Goal: Task Accomplishment & Management: Manage account settings

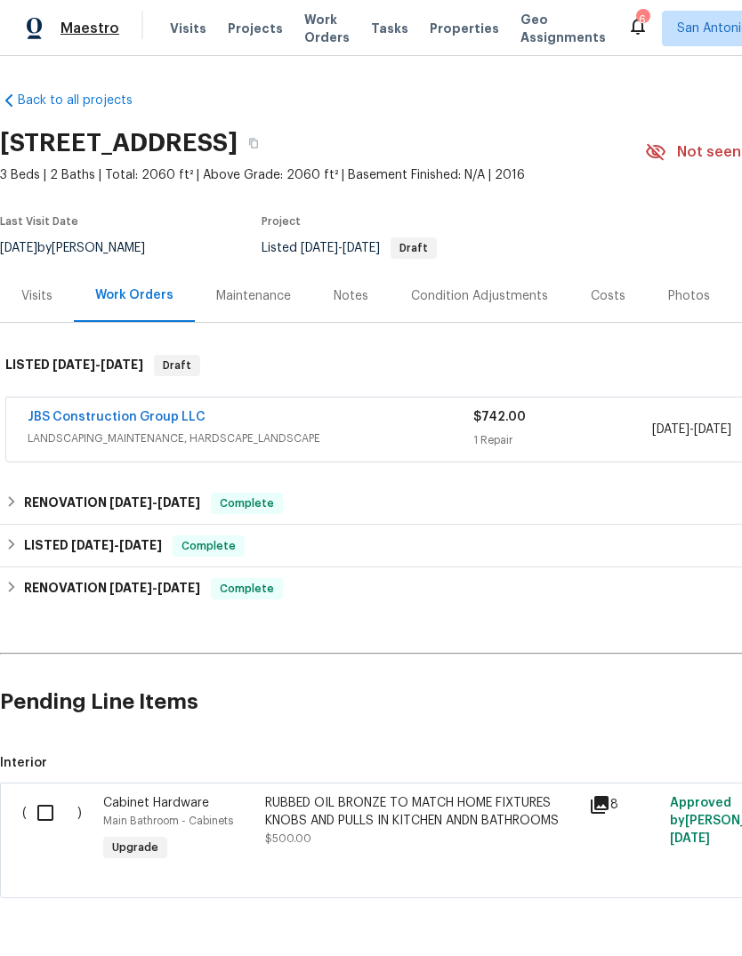
click at [81, 34] on span "Maestro" at bounding box center [89, 29] width 59 height 18
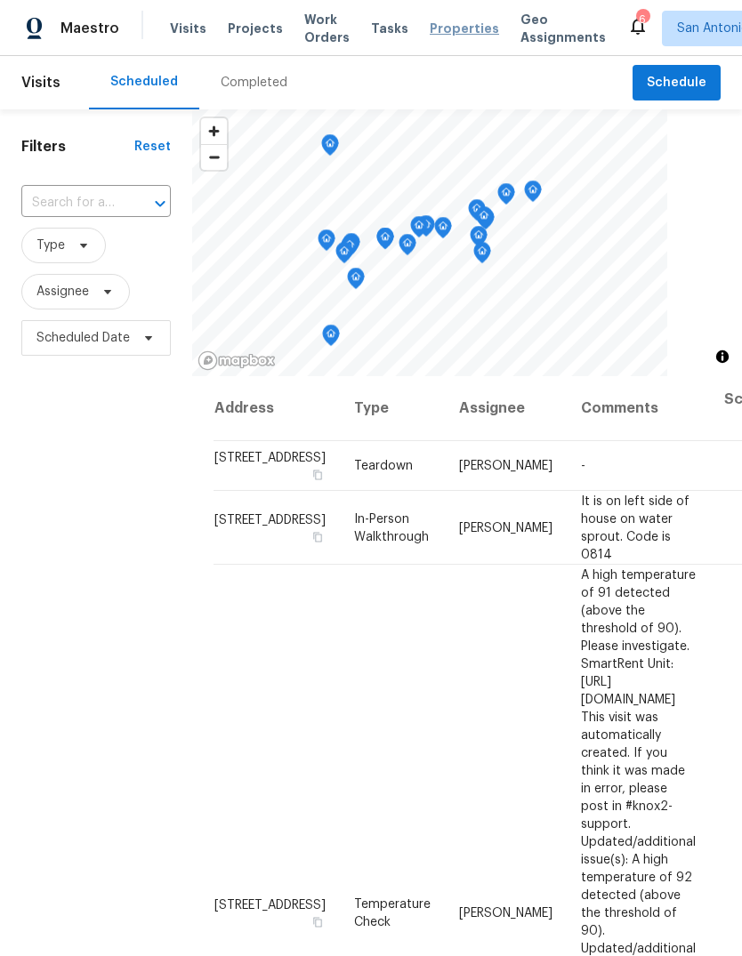
click at [446, 30] on span "Properties" at bounding box center [464, 29] width 69 height 18
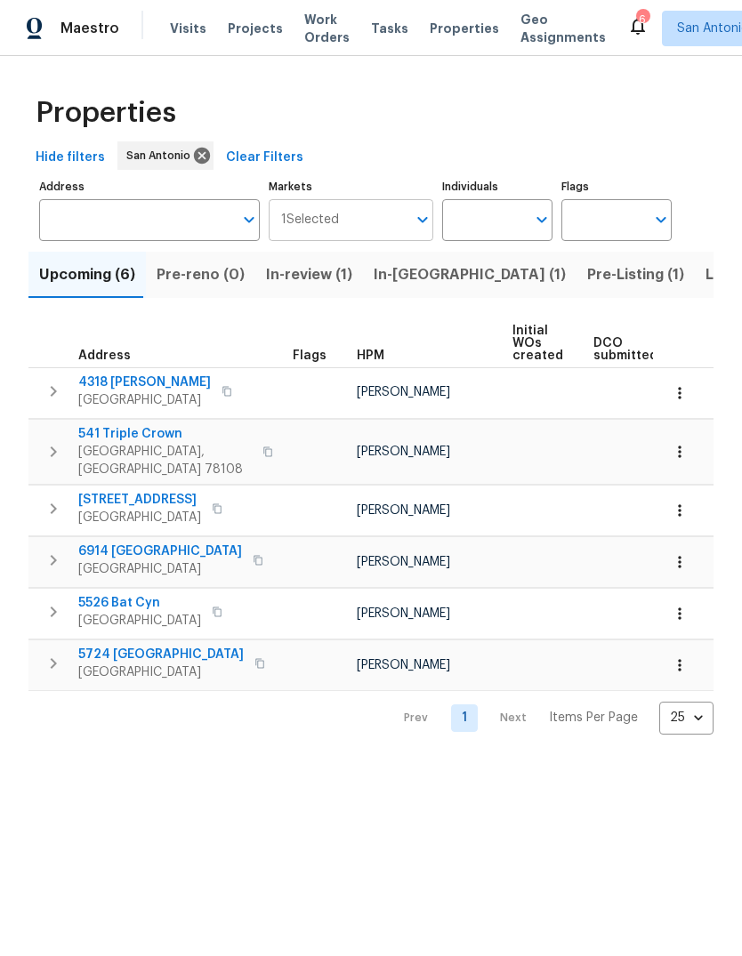
click at [423, 229] on icon "Open" at bounding box center [422, 219] width 21 height 21
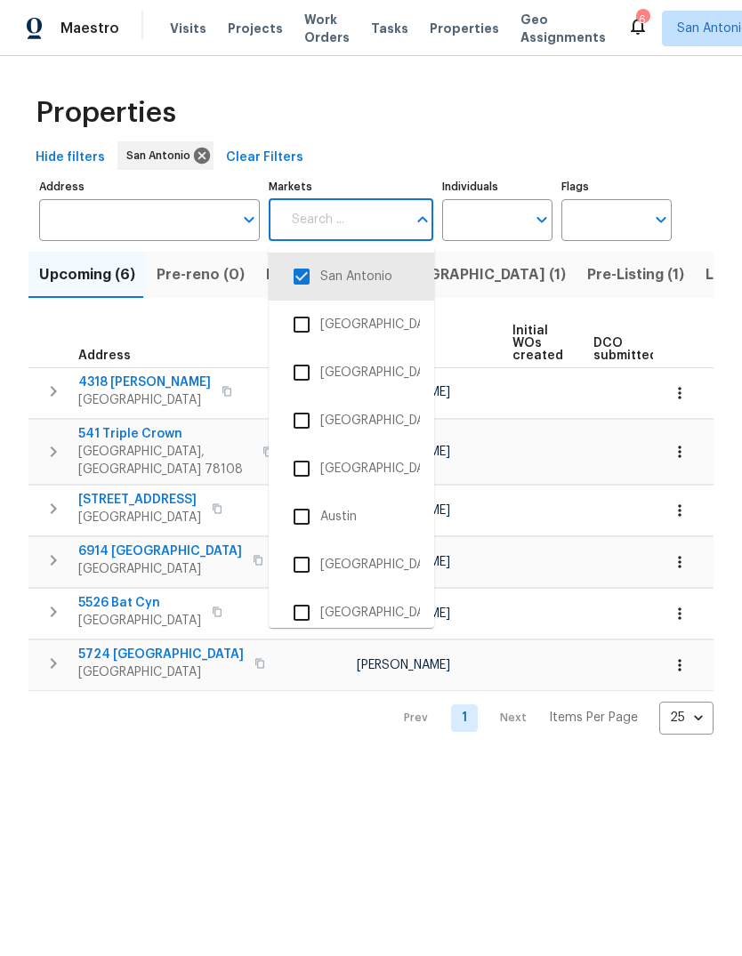
click at [312, 520] on input "checkbox" at bounding box center [301, 516] width 37 height 37
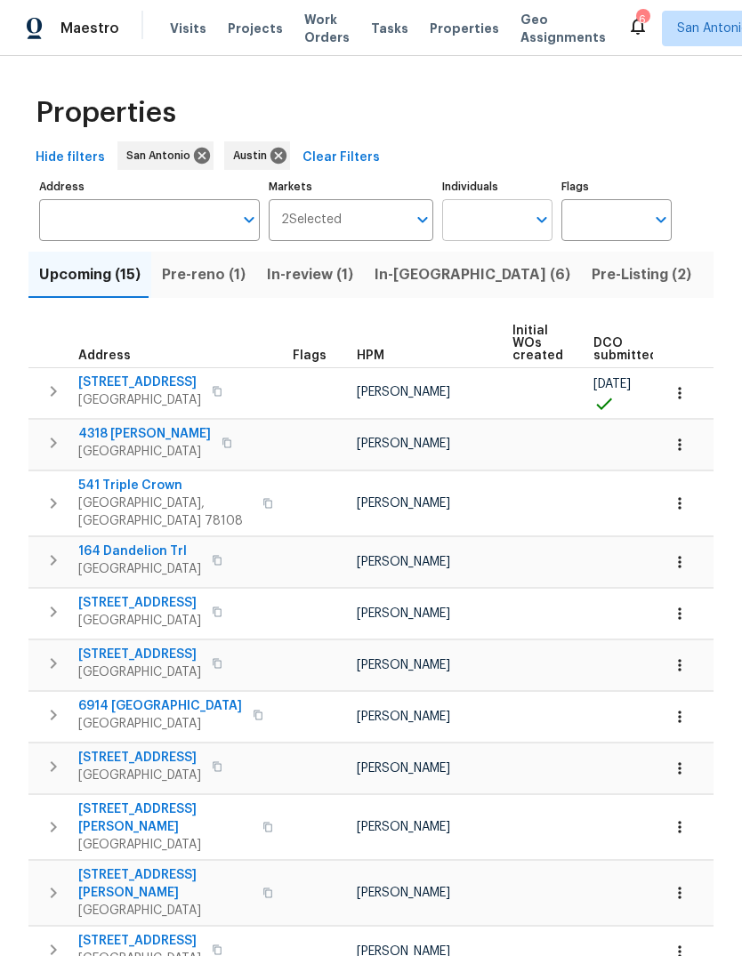
click at [535, 219] on icon "Open" at bounding box center [541, 219] width 21 height 21
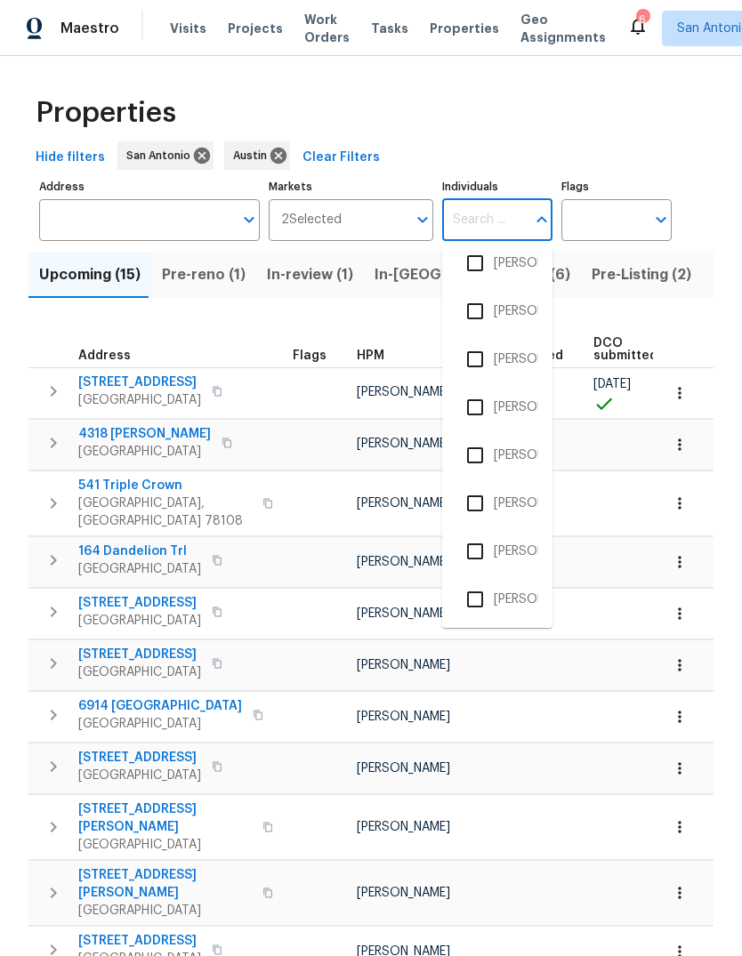
scroll to position [207, 0]
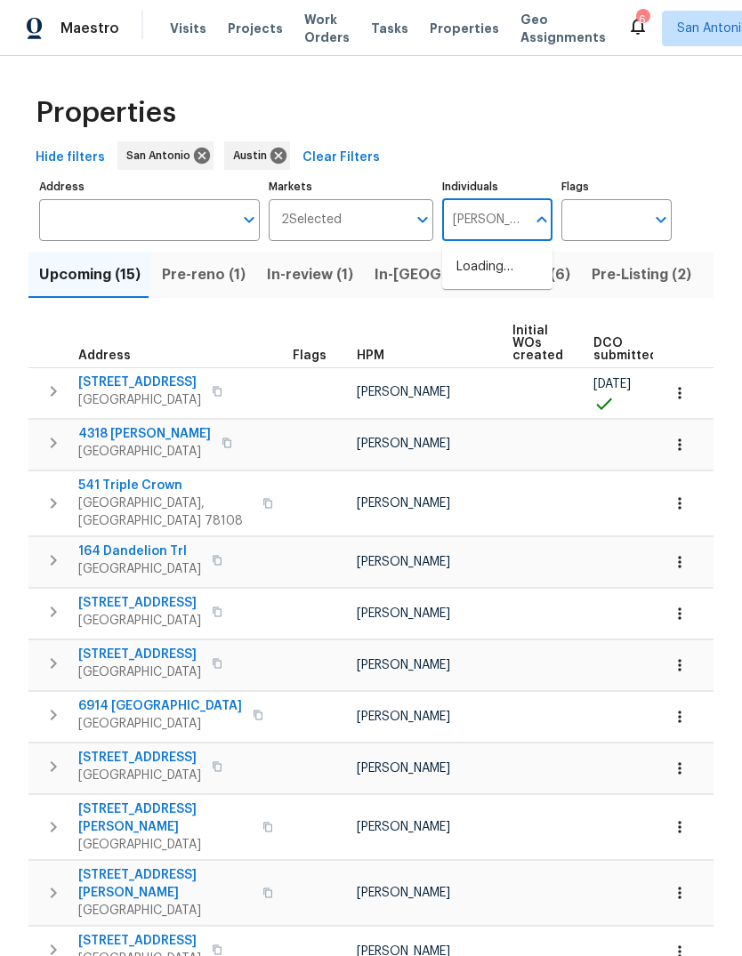
type input "[PERSON_NAME]"
click at [491, 279] on input "checkbox" at bounding box center [474, 276] width 37 height 37
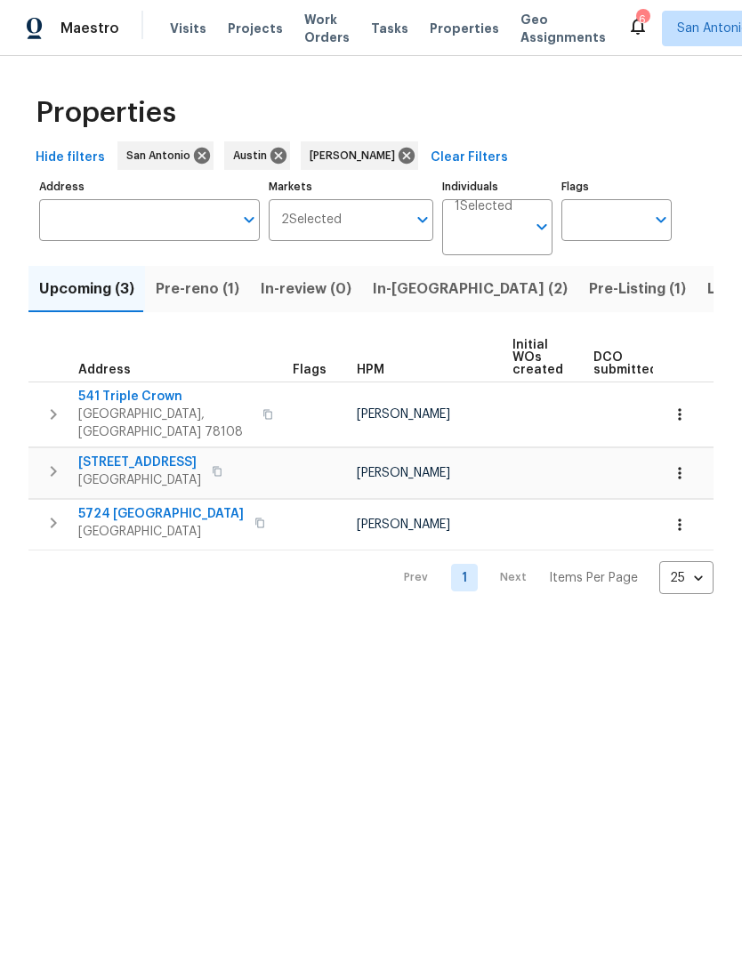
click at [632, 126] on div "Properties" at bounding box center [370, 112] width 685 height 57
click at [187, 287] on span "Pre-reno (1)" at bounding box center [198, 289] width 84 height 25
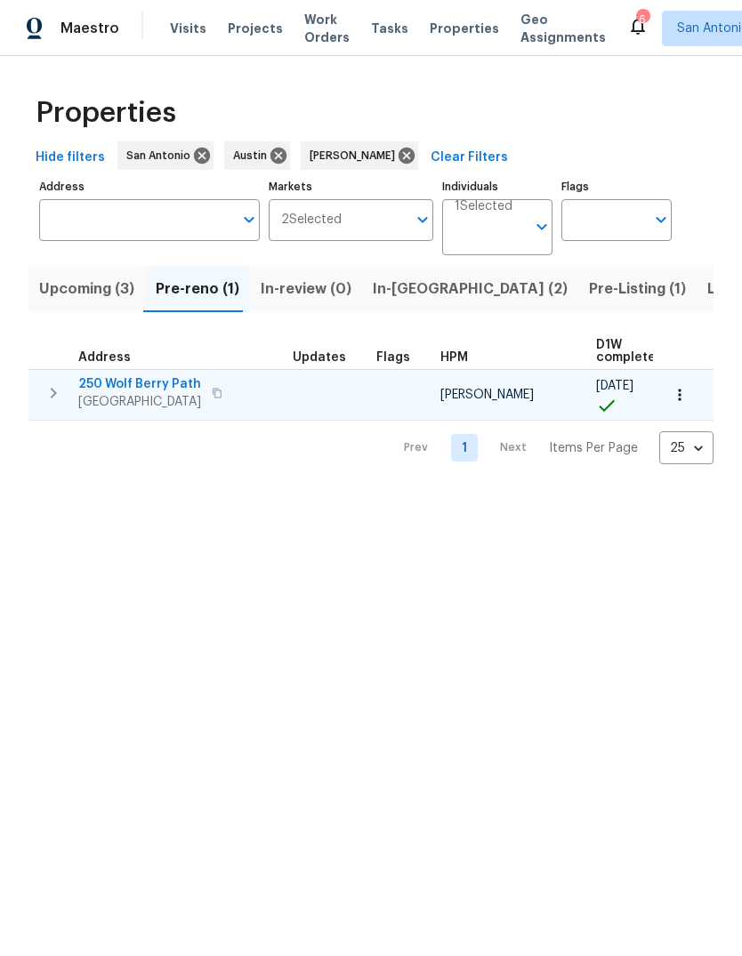
click at [124, 385] on span "250 Wolf Berry Path" at bounding box center [139, 384] width 123 height 18
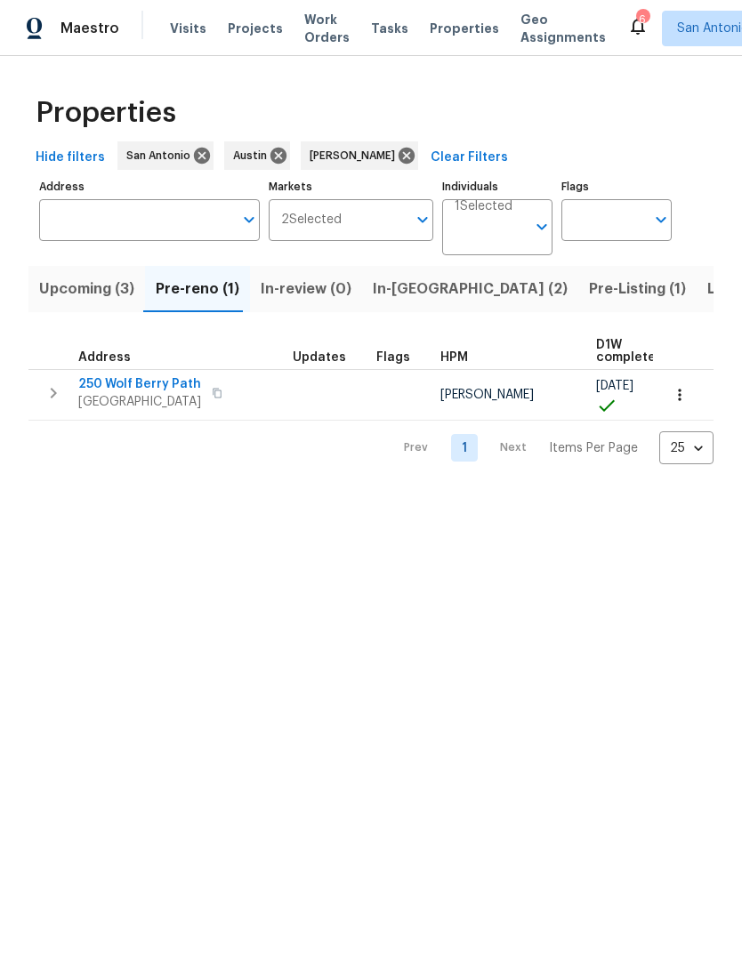
click at [407, 308] on button "In-[GEOGRAPHIC_DATA] (2)" at bounding box center [470, 289] width 216 height 46
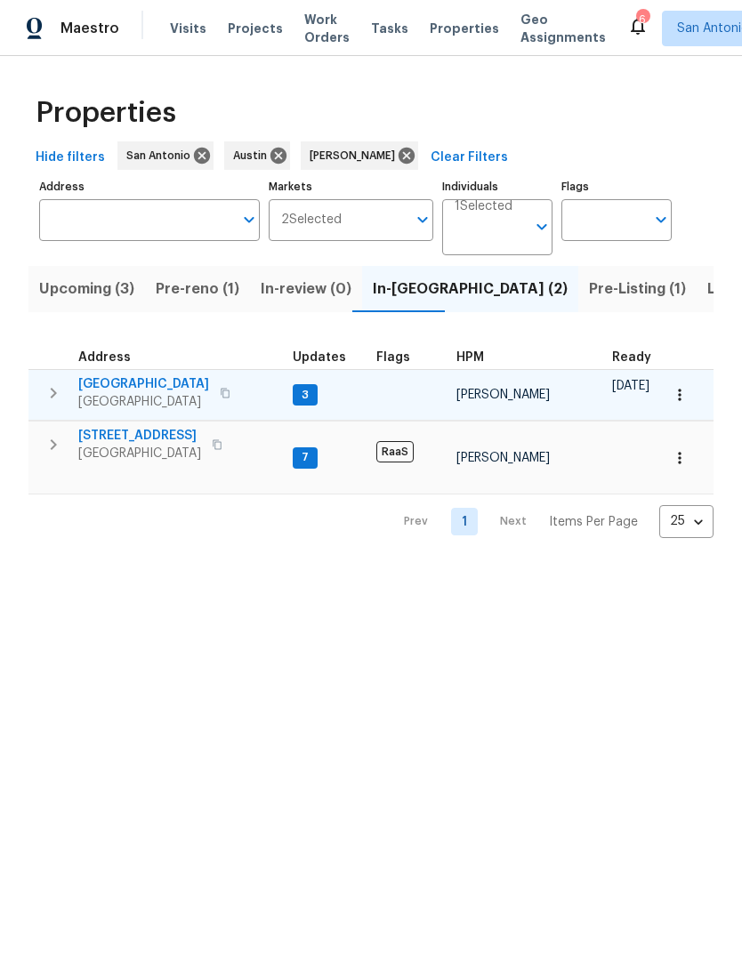
click at [60, 398] on icon "button" at bounding box center [53, 392] width 21 height 21
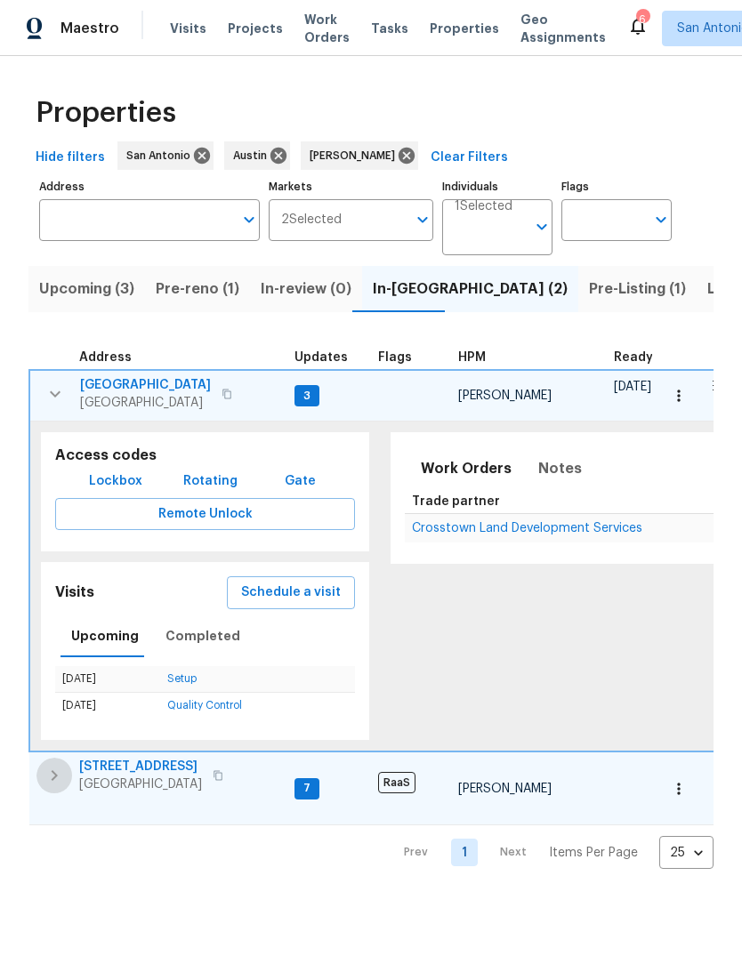
click at [53, 780] on icon "button" at bounding box center [54, 775] width 21 height 21
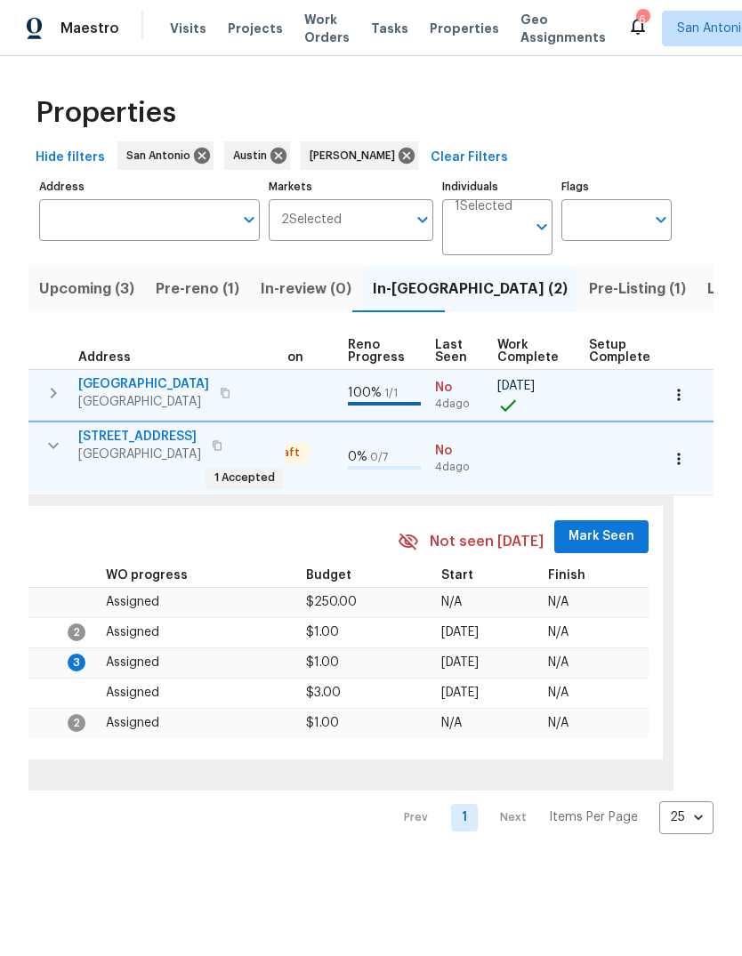
scroll to position [0, 779]
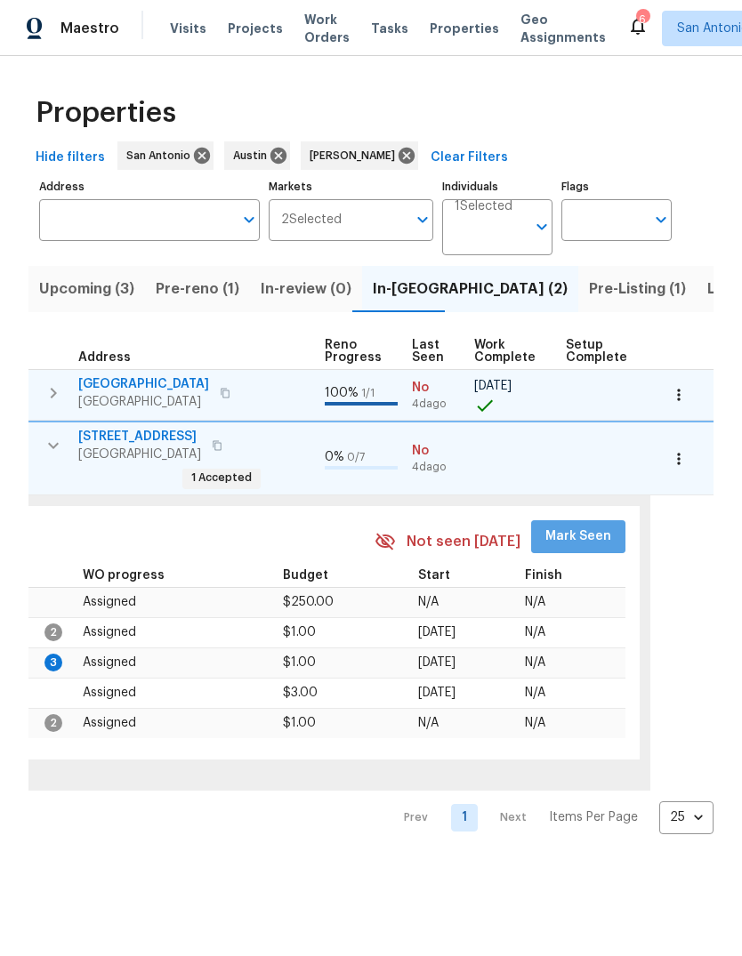
click at [567, 533] on button "Mark Seen" at bounding box center [578, 536] width 94 height 33
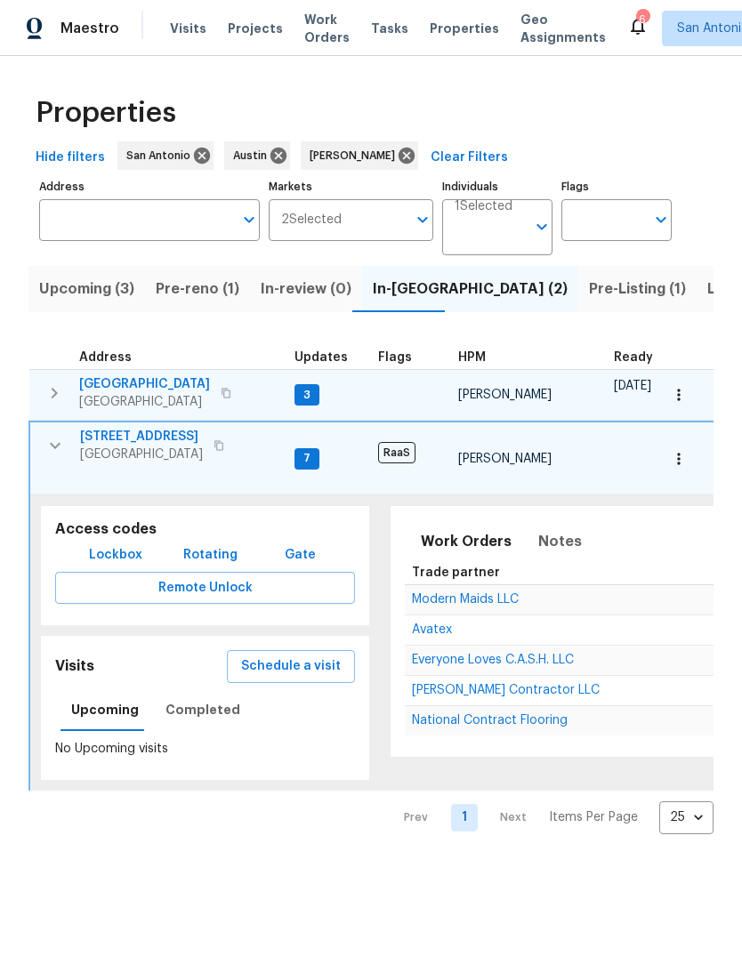
scroll to position [0, 0]
click at [58, 452] on icon "button" at bounding box center [54, 445] width 21 height 21
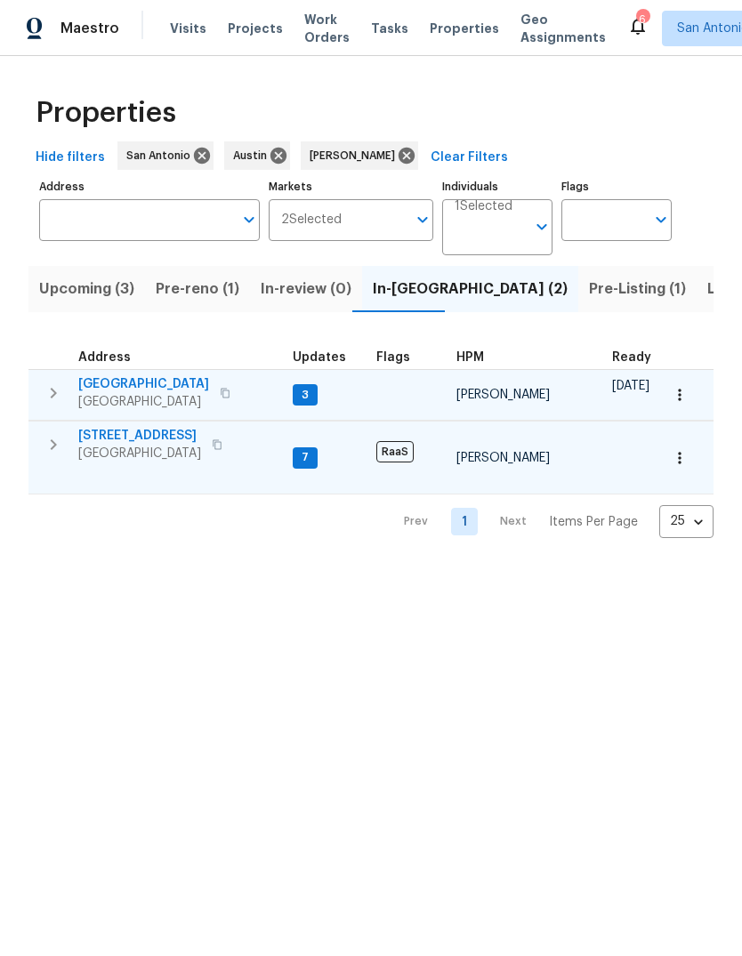
click at [57, 408] on button "button" at bounding box center [54, 393] width 36 height 36
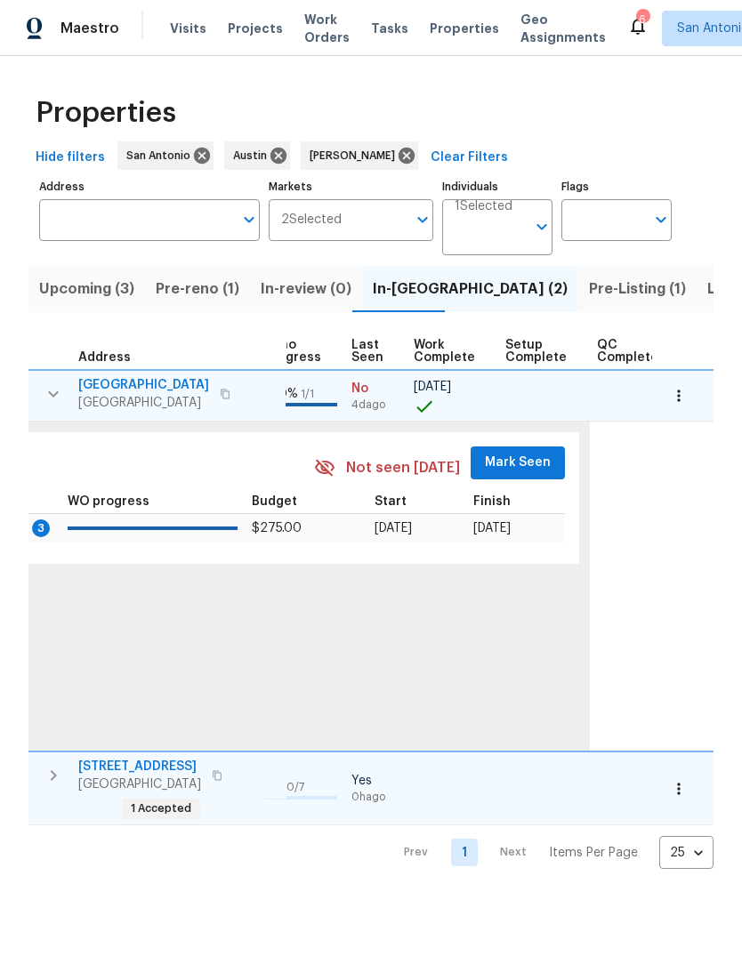
scroll to position [4, 839]
click at [501, 461] on span "Mark Seen" at bounding box center [519, 463] width 66 height 22
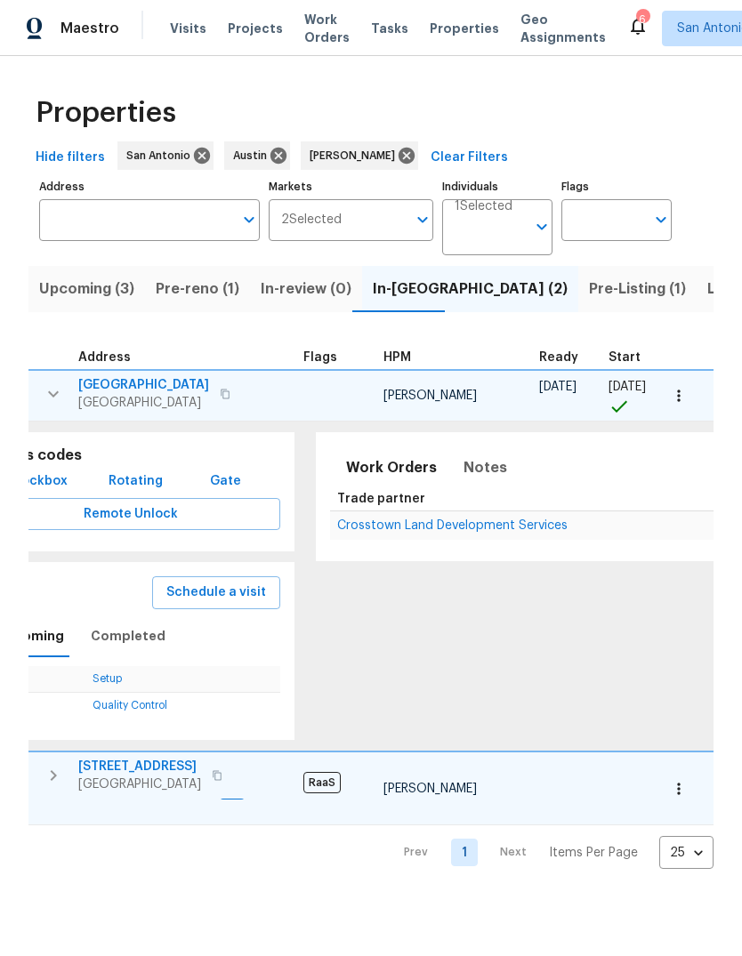
scroll to position [0, 74]
click at [486, 474] on span "Notes" at bounding box center [486, 467] width 44 height 25
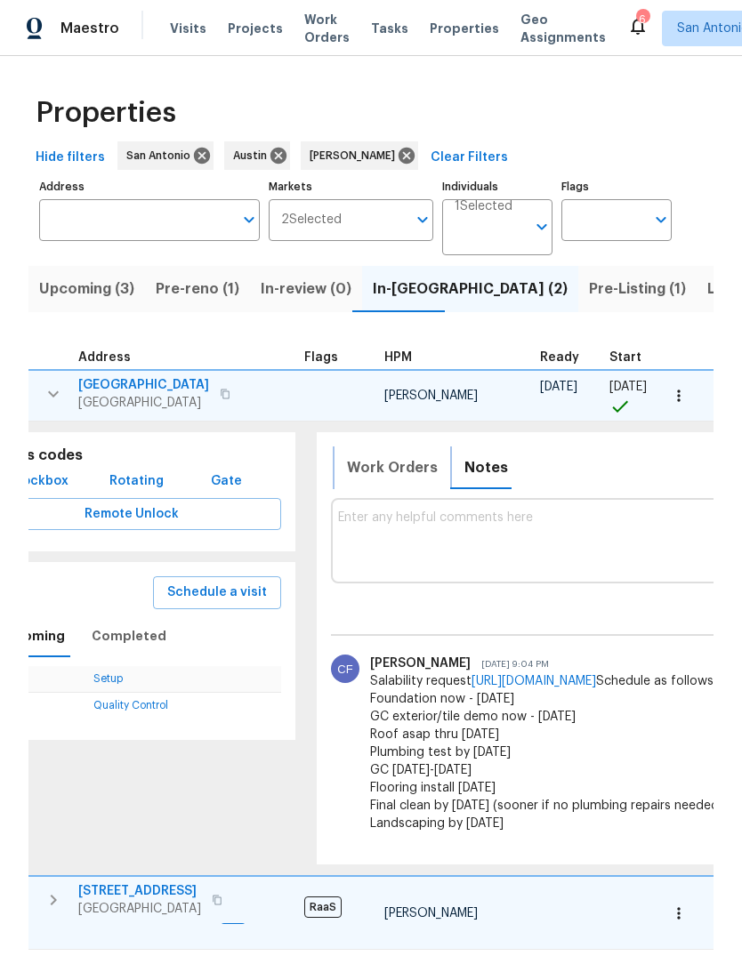
click at [408, 464] on span "Work Orders" at bounding box center [392, 467] width 91 height 25
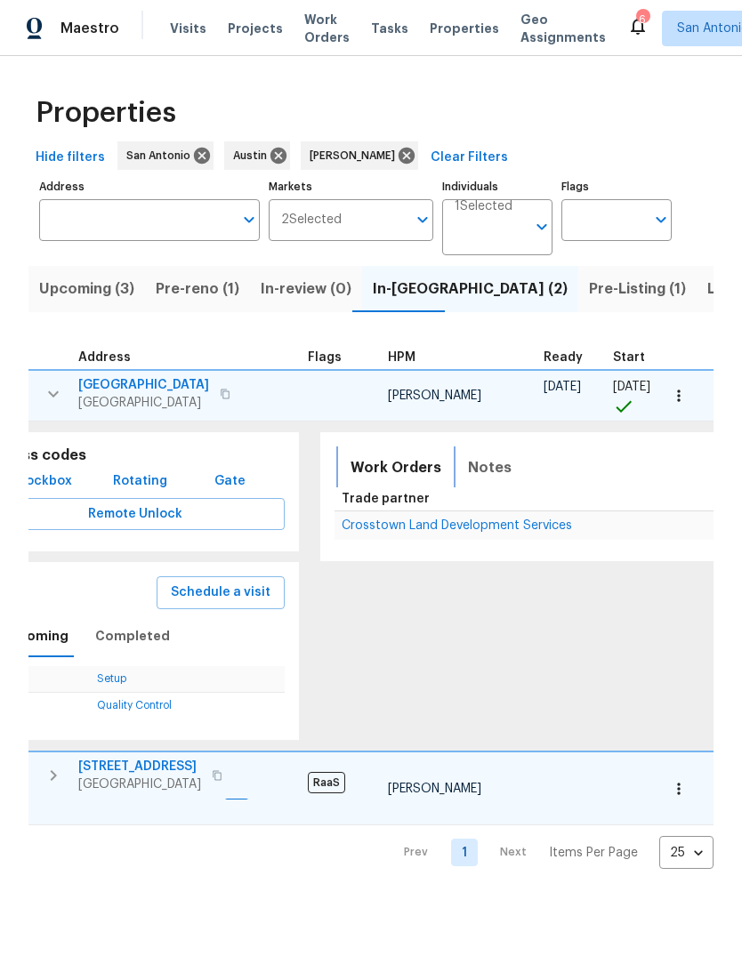
scroll to position [0, 70]
click at [91, 402] on span "[GEOGRAPHIC_DATA]" at bounding box center [143, 403] width 131 height 18
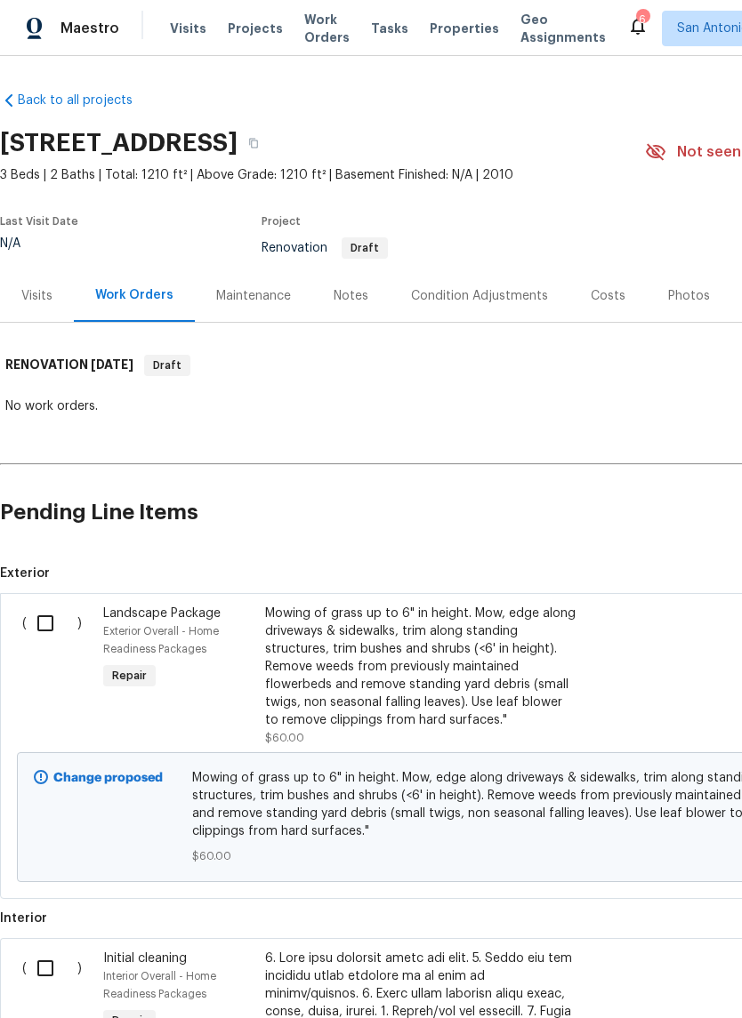
click at [333, 305] on div "Notes" at bounding box center [350, 295] width 77 height 52
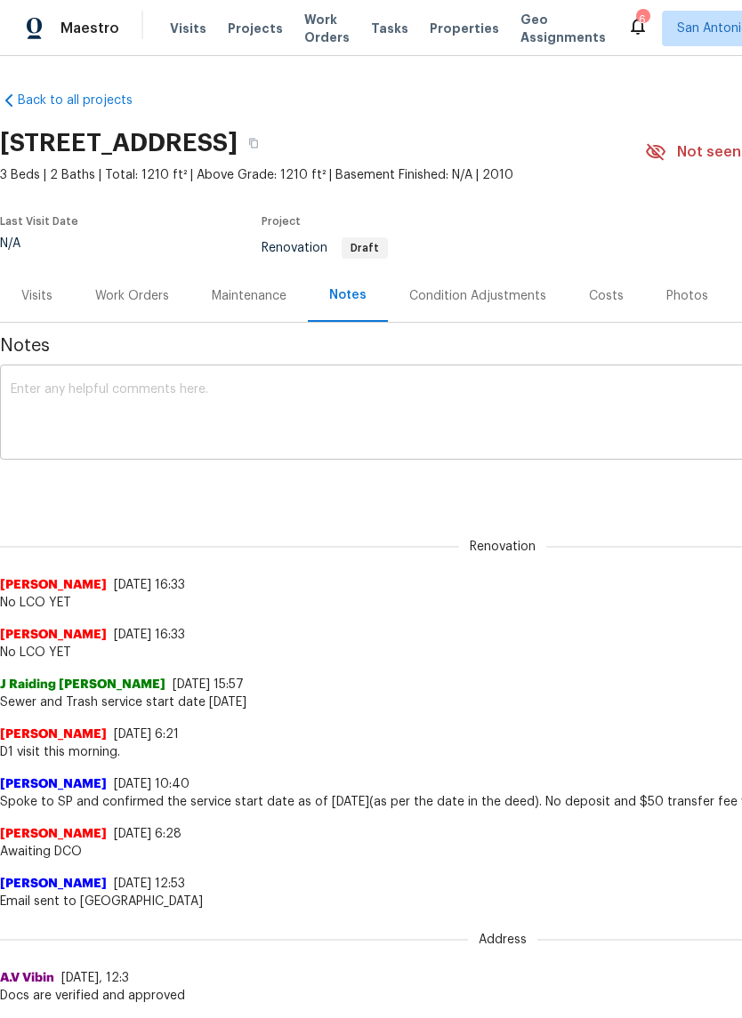
click at [93, 398] on textarea at bounding box center [503, 414] width 984 height 62
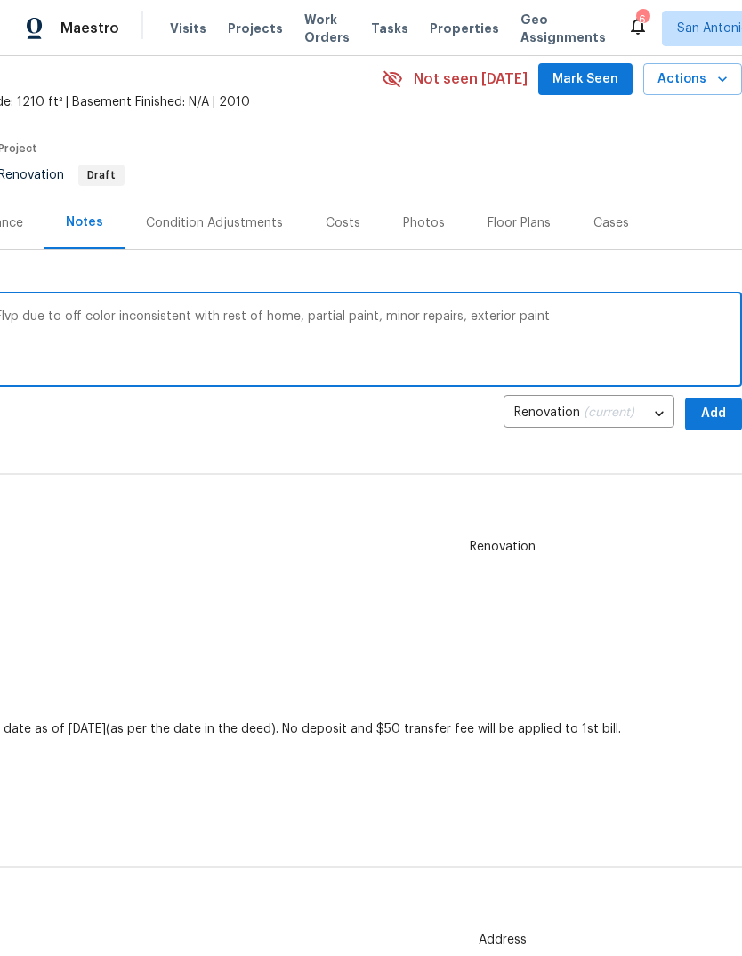
scroll to position [74, 263]
click at [553, 318] on textarea "D1 visit. Will escalate laminate flooring for Flvp due to off color inconsisten…" at bounding box center [239, 340] width 984 height 62
type textarea "D1 visit. Will escalate laminate flooring for Flvp due to off color inconsisten…"
click at [719, 418] on span "Add" at bounding box center [713, 413] width 28 height 22
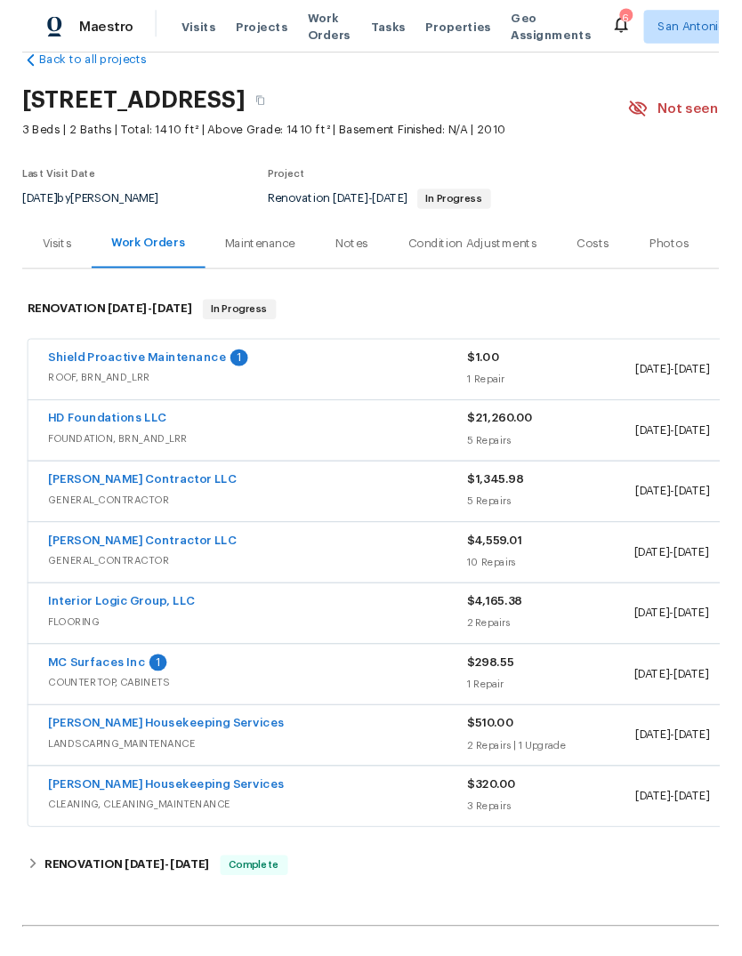
scroll to position [36, 0]
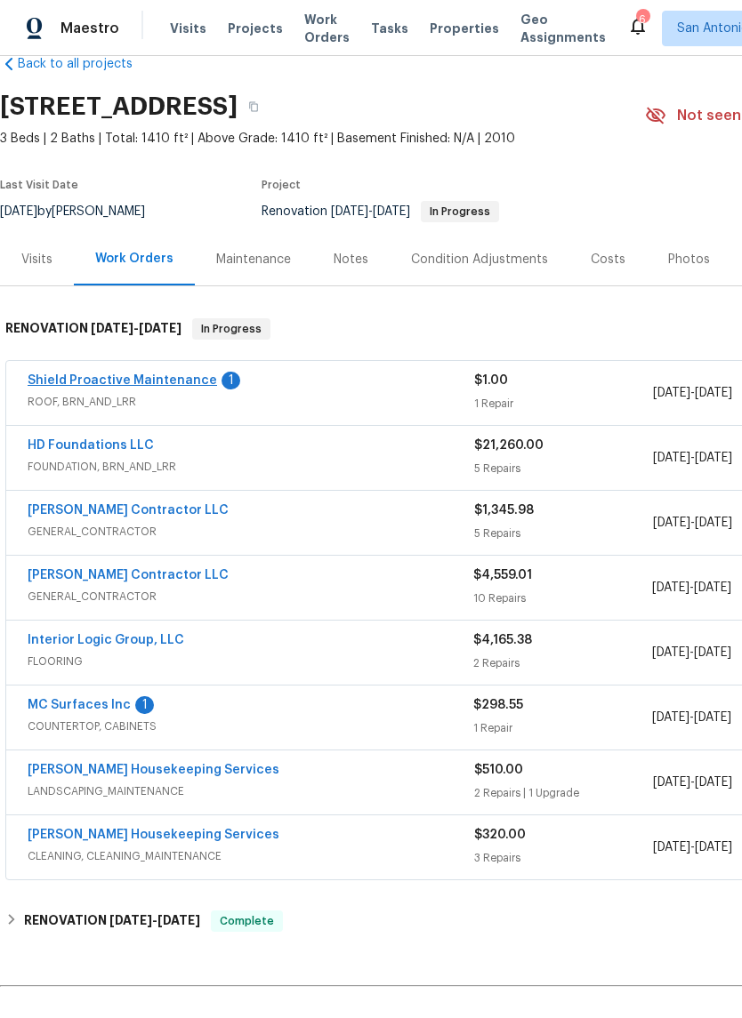
click at [89, 385] on link "Shield Proactive Maintenance" at bounding box center [122, 380] width 189 height 12
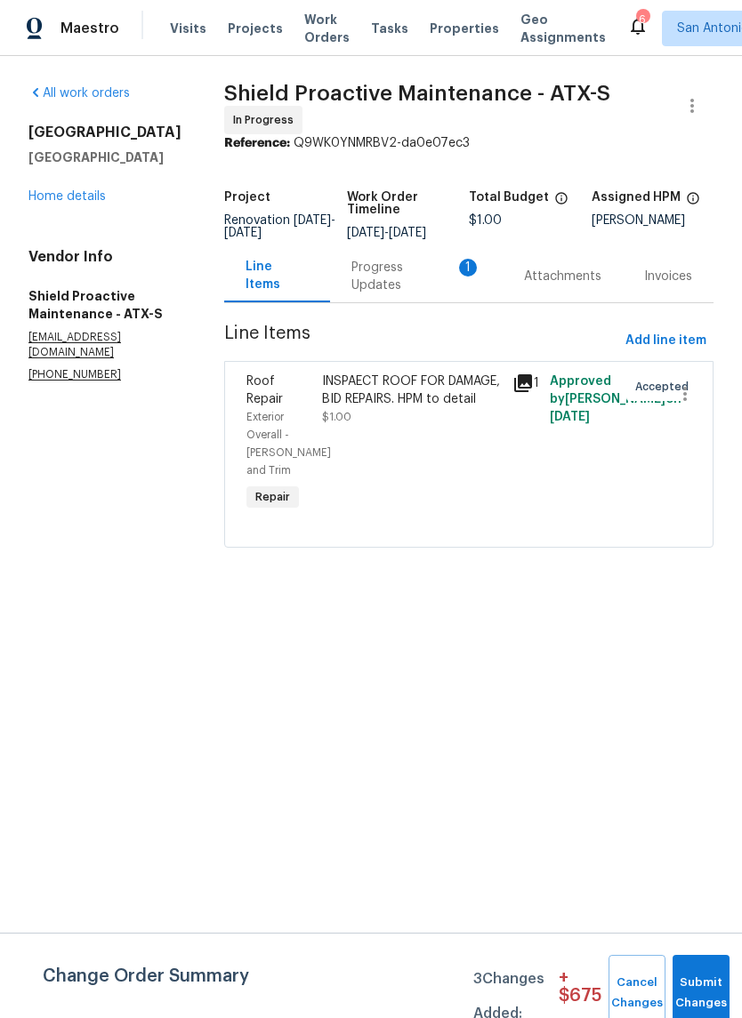
click at [411, 286] on div "Progress Updates 1" at bounding box center [416, 277] width 130 height 36
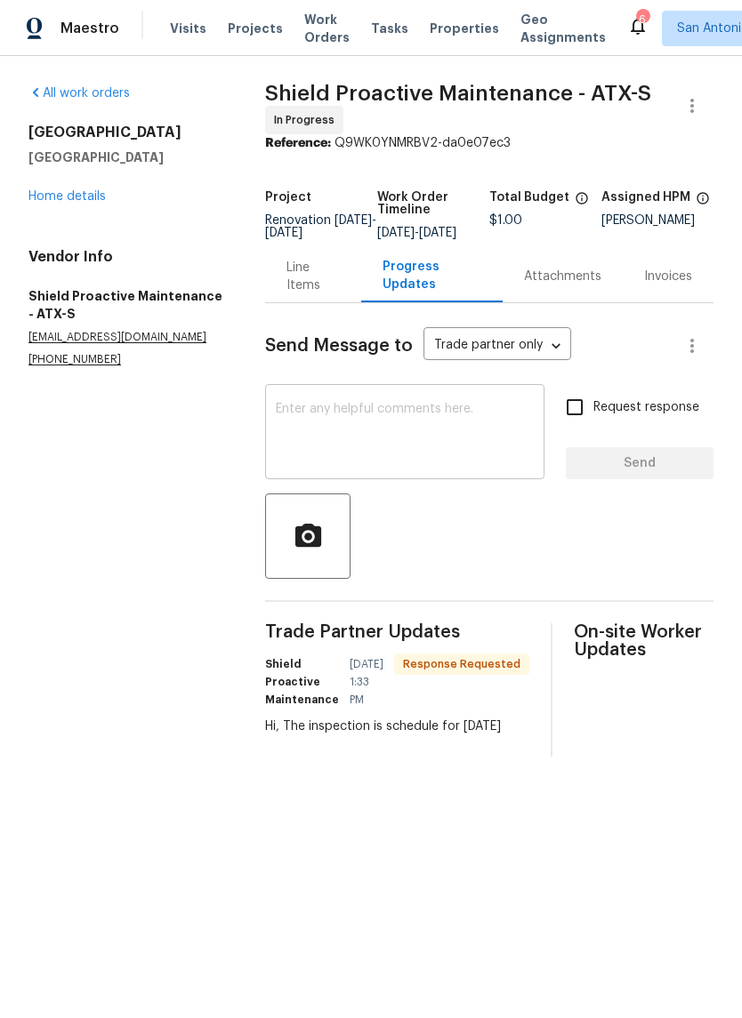
click at [476, 435] on textarea at bounding box center [405, 434] width 258 height 62
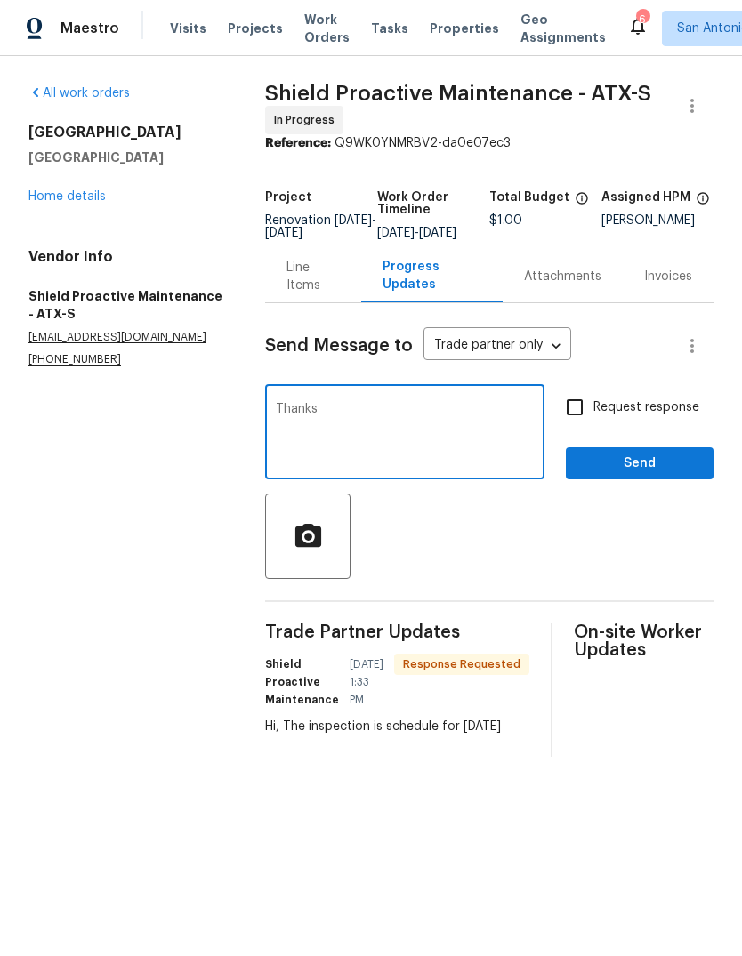
type textarea "Thanks"
click at [656, 475] on span "Send" at bounding box center [639, 464] width 119 height 22
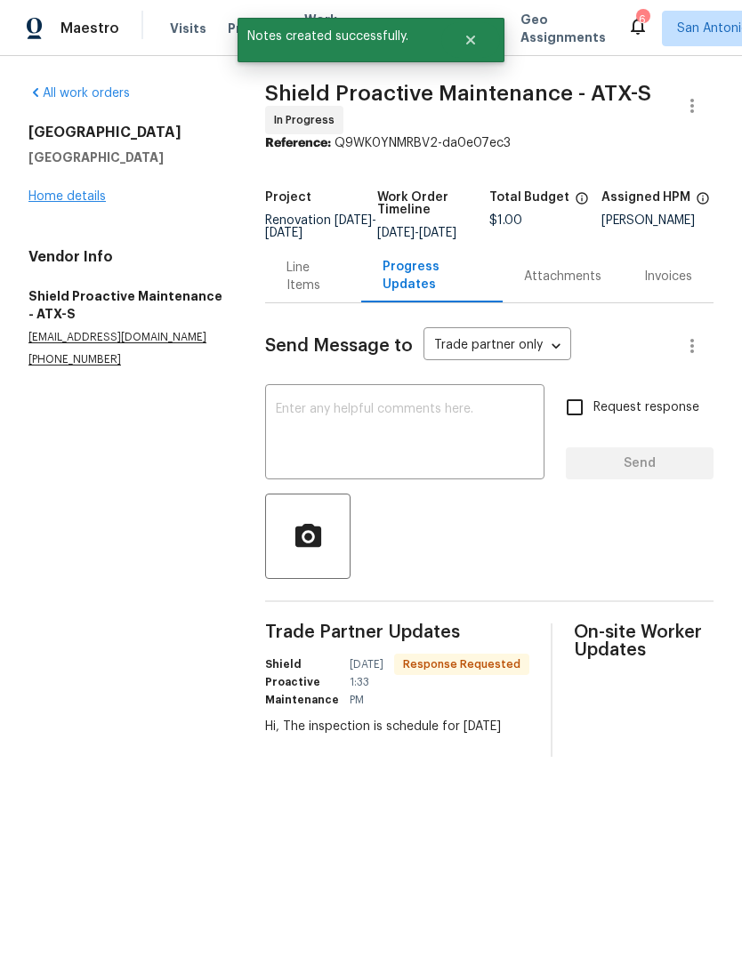
click at [74, 201] on link "Home details" at bounding box center [66, 196] width 77 height 12
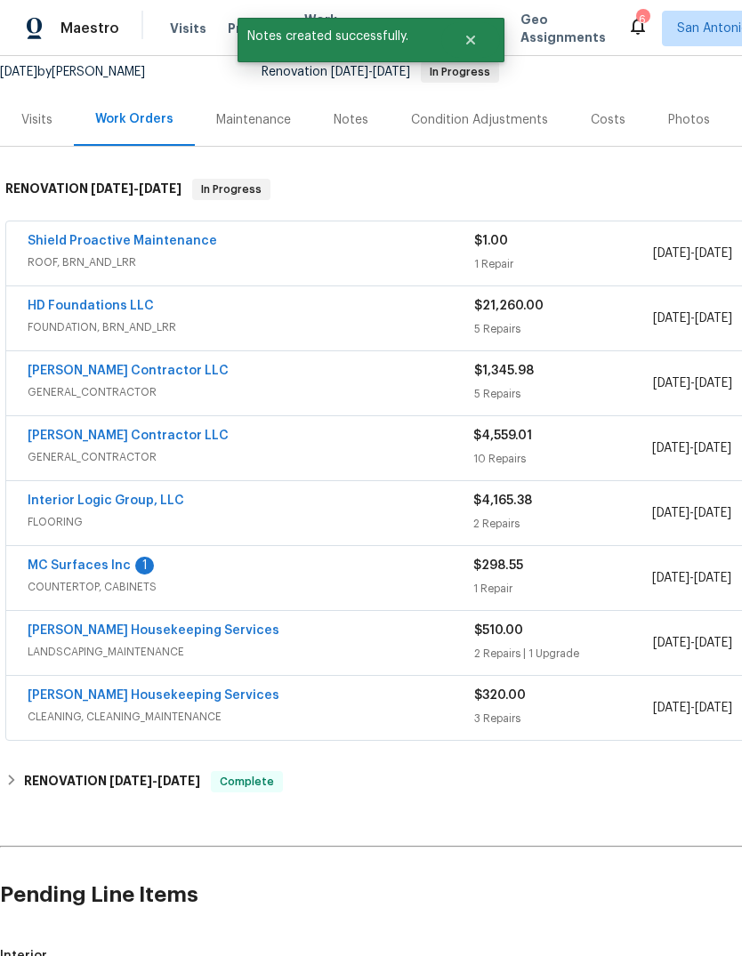
scroll to position [176, 0]
click at [87, 566] on link "MC Surfaces Inc" at bounding box center [79, 565] width 103 height 12
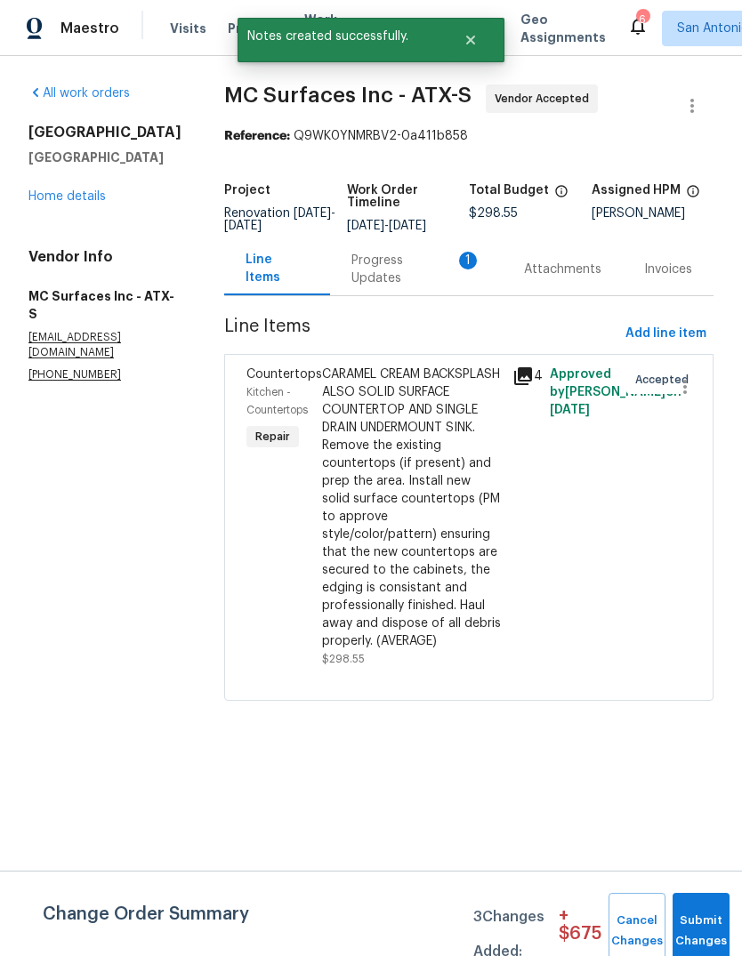
click at [383, 286] on div "Progress Updates 1" at bounding box center [416, 270] width 130 height 36
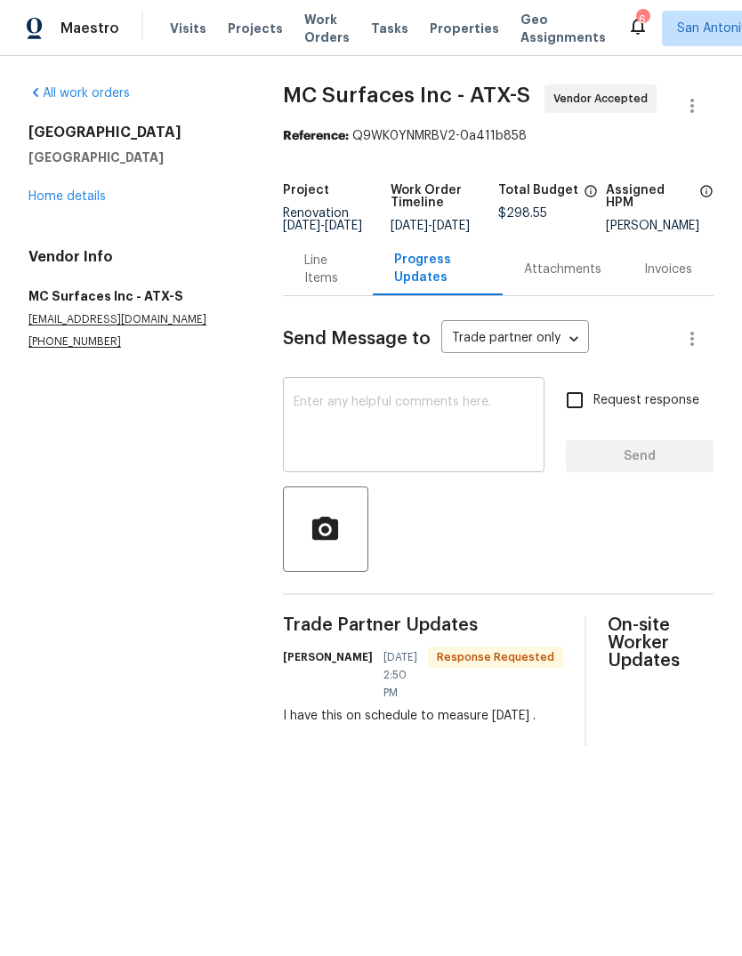
click at [324, 414] on textarea at bounding box center [413, 427] width 240 height 62
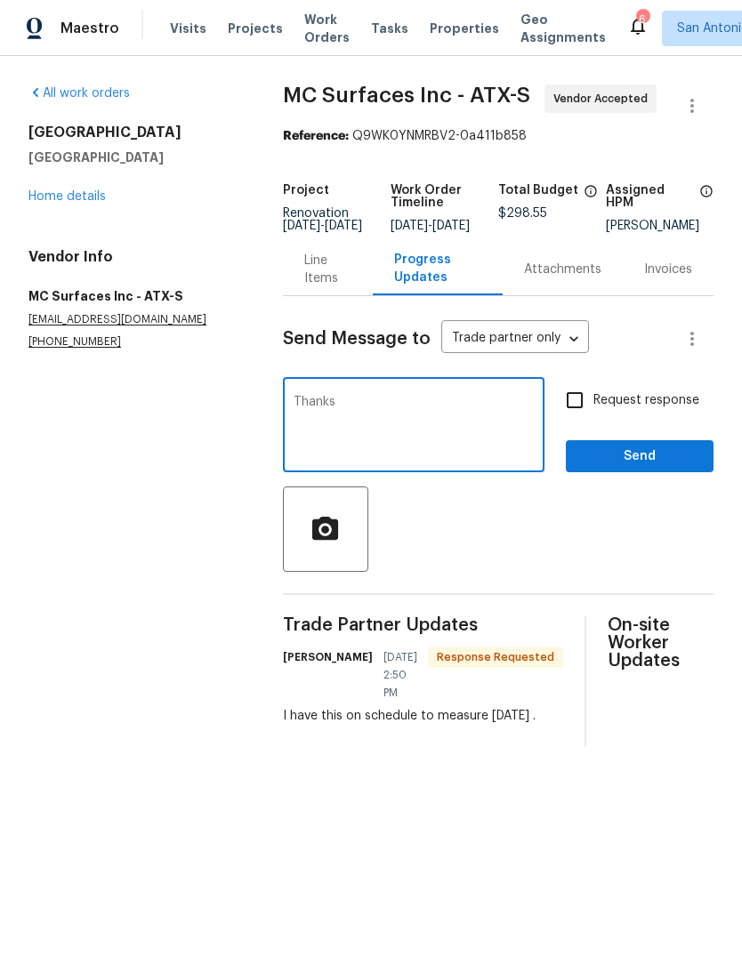
type textarea "Thanks"
click at [639, 468] on span "Send" at bounding box center [639, 457] width 119 height 22
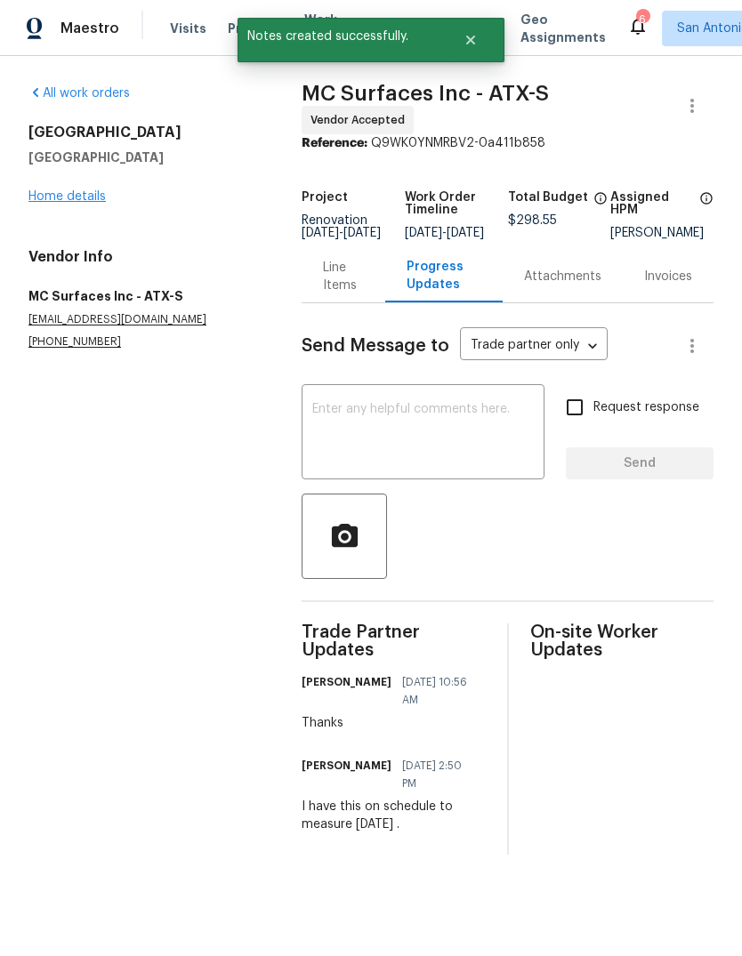
click at [60, 200] on link "Home details" at bounding box center [66, 196] width 77 height 12
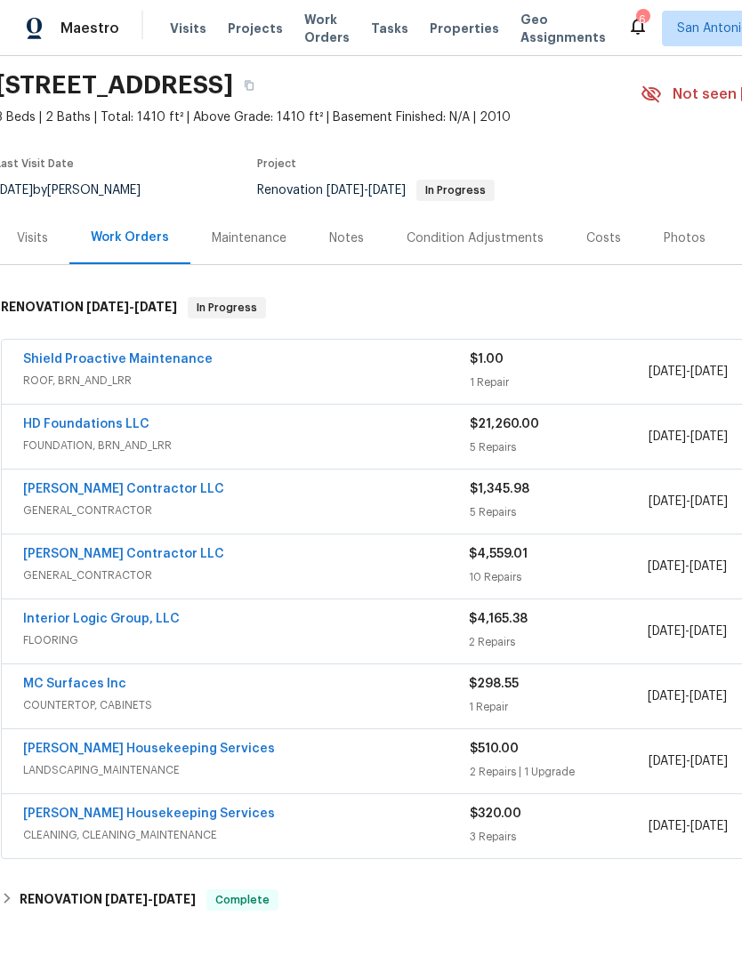
scroll to position [51, 4]
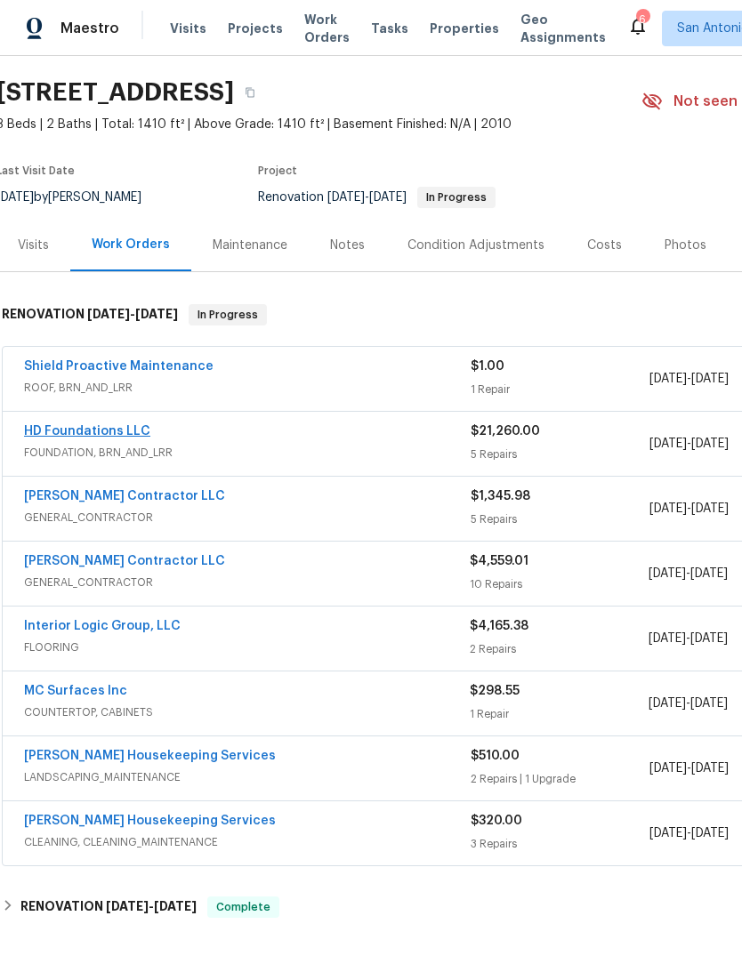
click at [63, 435] on link "HD Foundations LLC" at bounding box center [87, 431] width 126 height 12
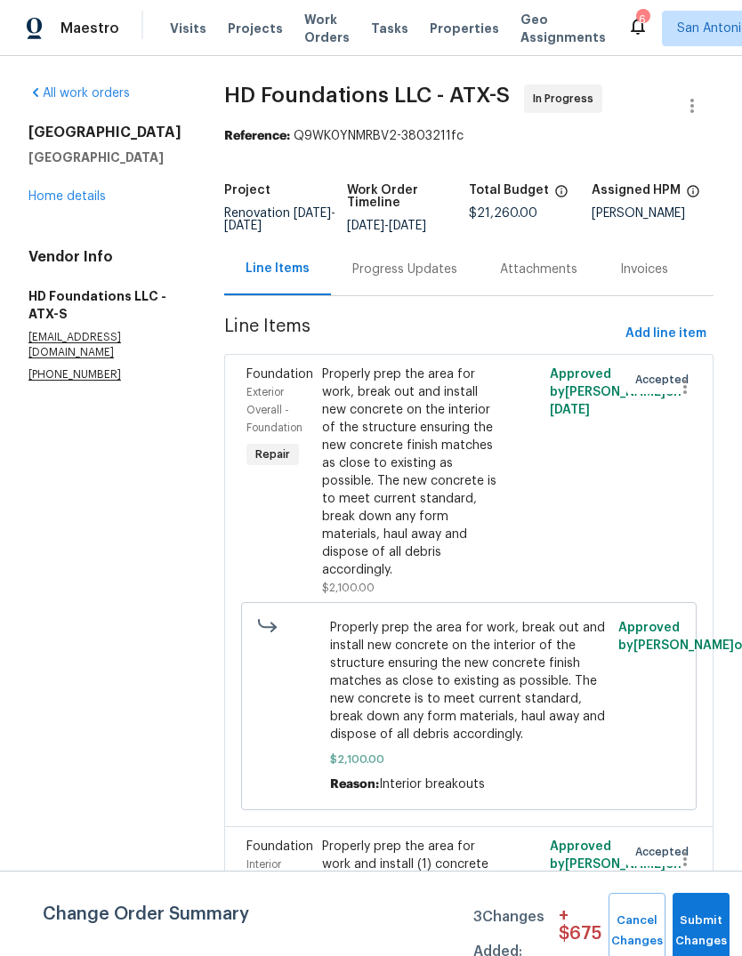
click at [407, 278] on div "Progress Updates" at bounding box center [404, 270] width 105 height 18
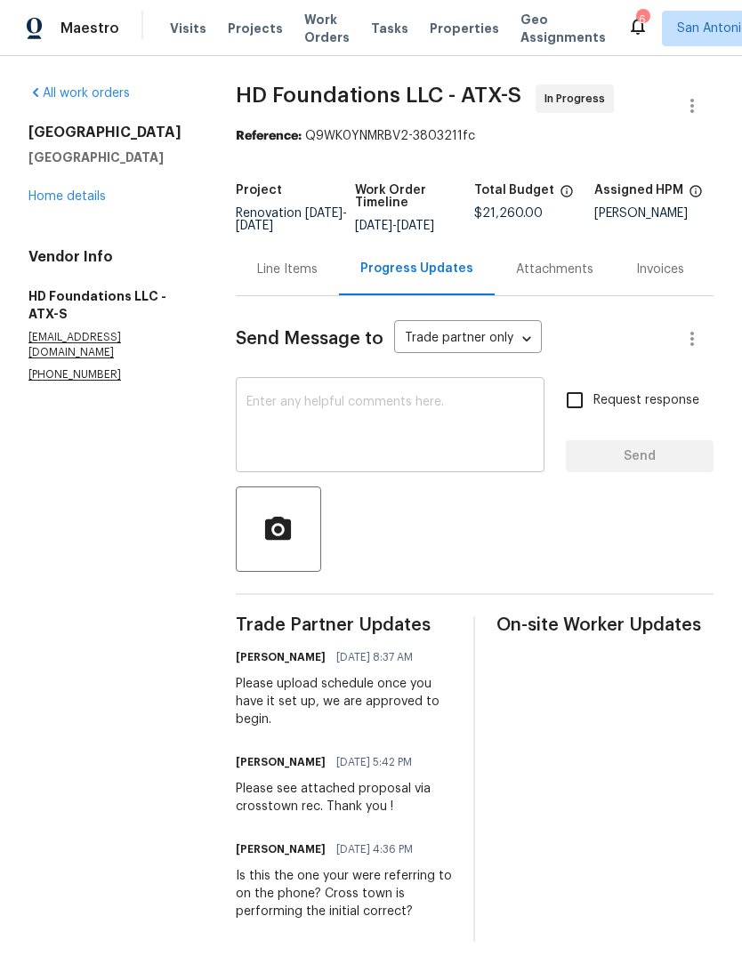
click at [478, 426] on textarea at bounding box center [389, 427] width 287 height 62
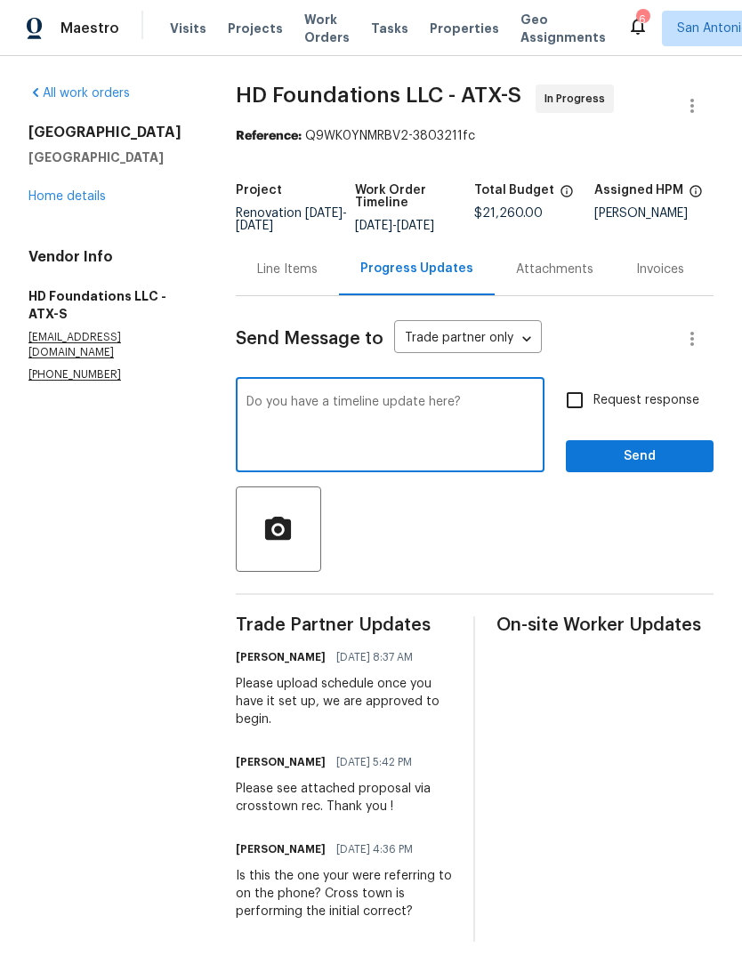
type textarea "Do you have a timeline update here?"
click at [648, 465] on span "Send" at bounding box center [639, 457] width 119 height 22
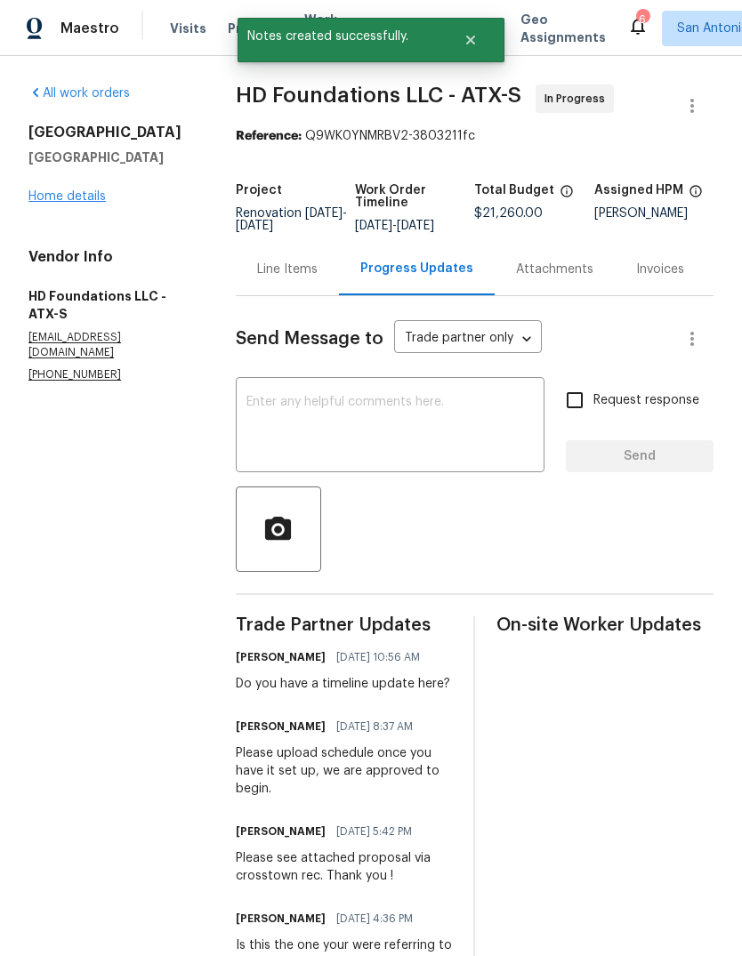
click at [52, 194] on link "Home details" at bounding box center [66, 196] width 77 height 12
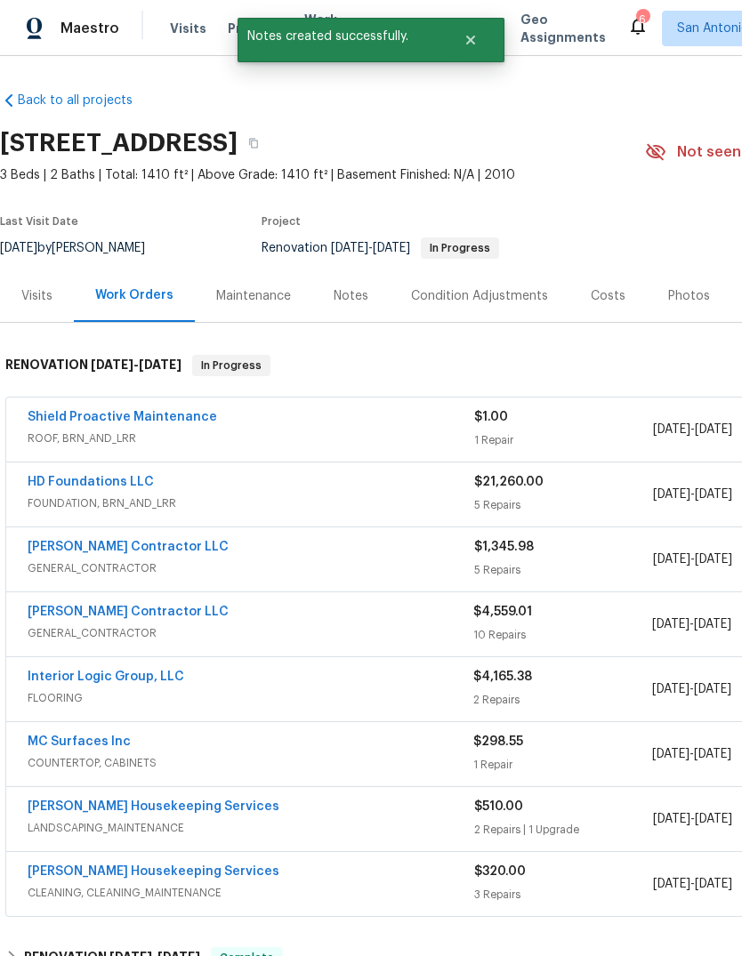
click at [345, 293] on div "Notes" at bounding box center [350, 296] width 35 height 18
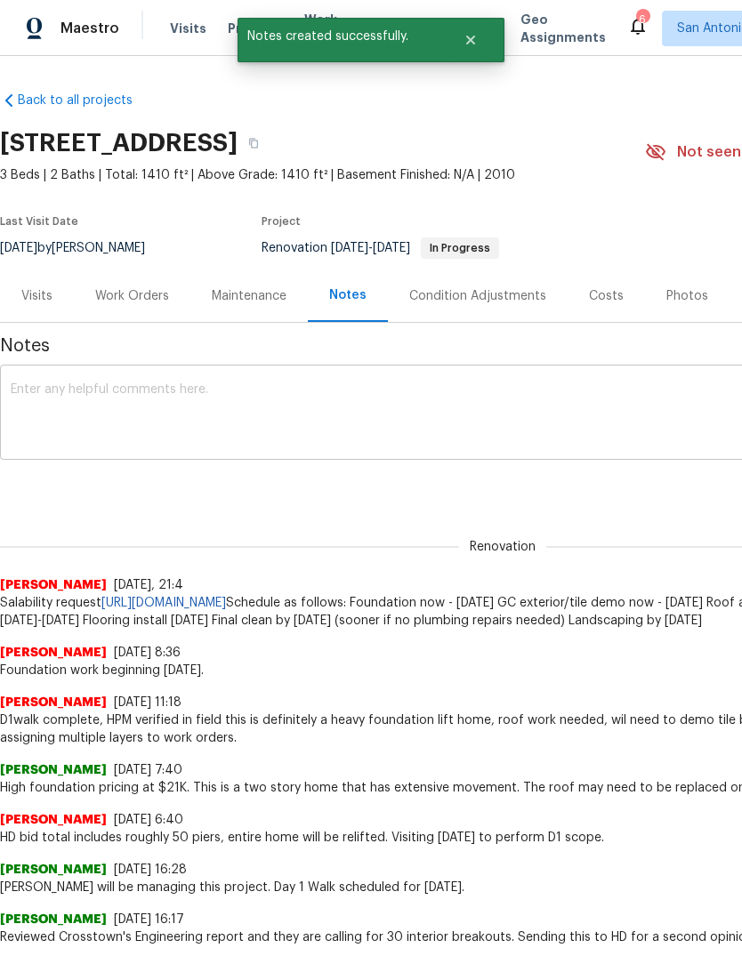
click at [41, 405] on textarea at bounding box center [503, 414] width 984 height 62
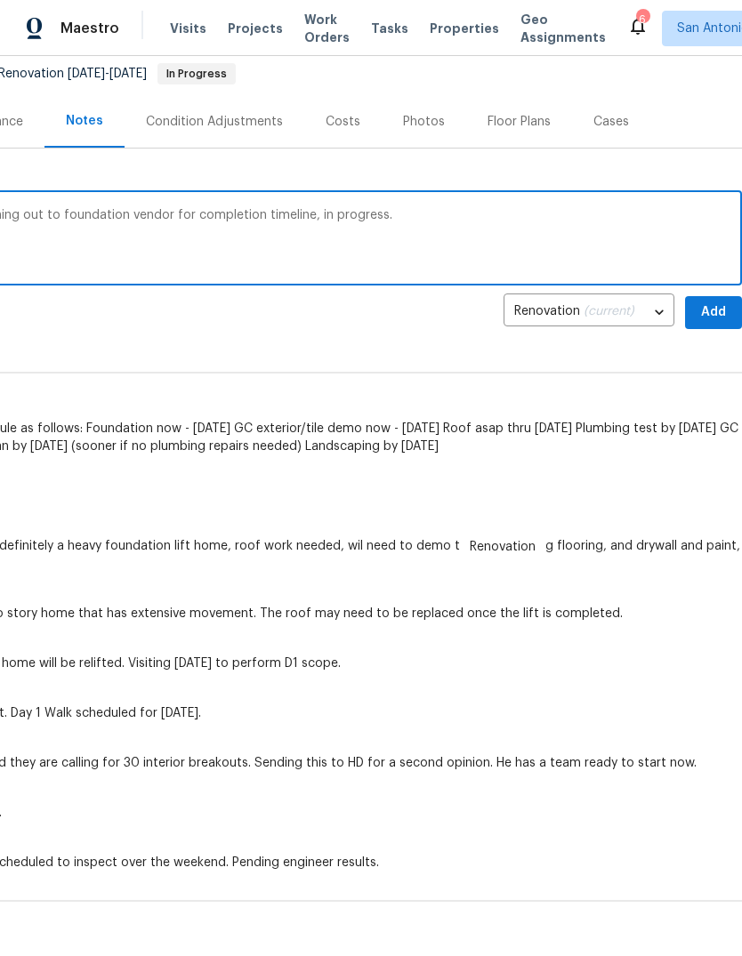
scroll to position [174, 263]
type textarea "Countertop and roof inspect today. Reaching out to foundation vendor for comple…"
click at [716, 314] on span "Add" at bounding box center [713, 312] width 28 height 22
